Goal: Find specific page/section: Find specific page/section

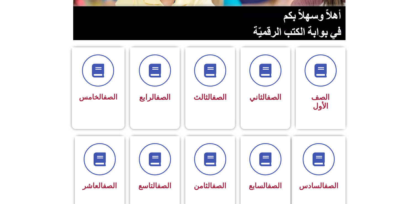
scroll to position [174, 0]
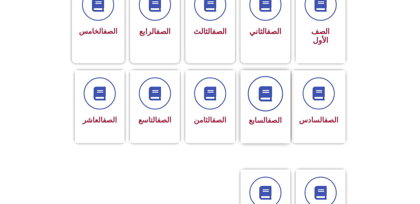
click at [266, 76] on span at bounding box center [265, 93] width 35 height 35
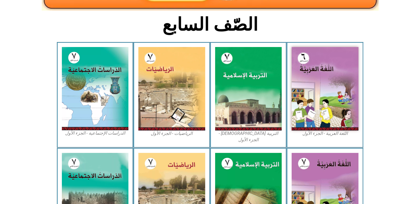
scroll to position [139, 0]
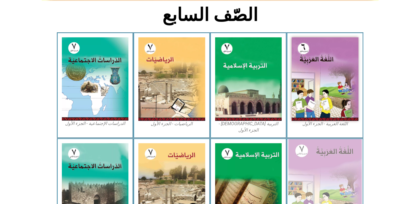
click at [325, 157] on img at bounding box center [326, 185] width 74 height 92
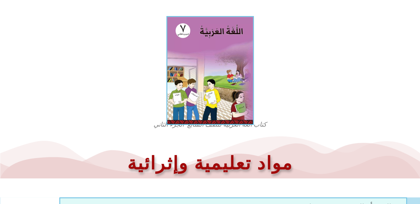
scroll to position [143, 0]
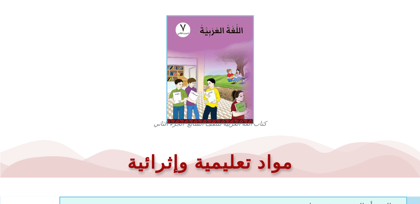
click at [247, 62] on img at bounding box center [210, 69] width 88 height 109
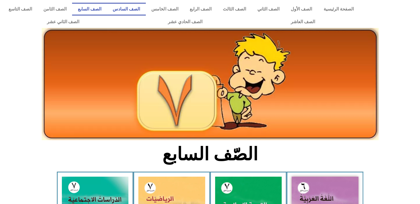
click at [141, 6] on link "الصف السادس" at bounding box center [126, 9] width 39 height 13
